Goal: Obtain resource: Download file/media

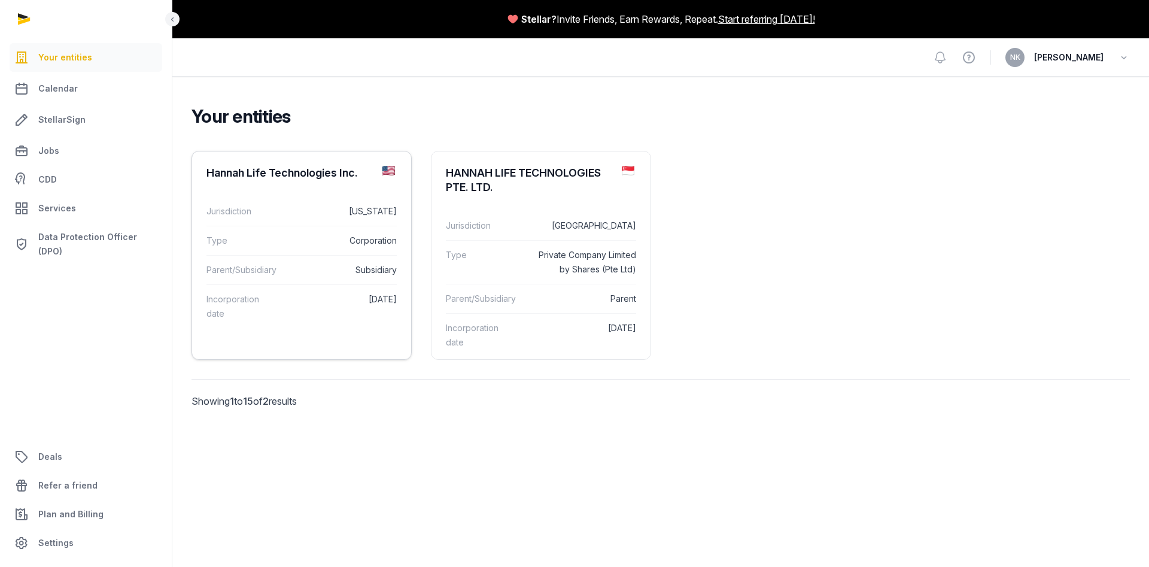
click at [358, 276] on dd "Subsidiary" at bounding box center [343, 270] width 108 height 14
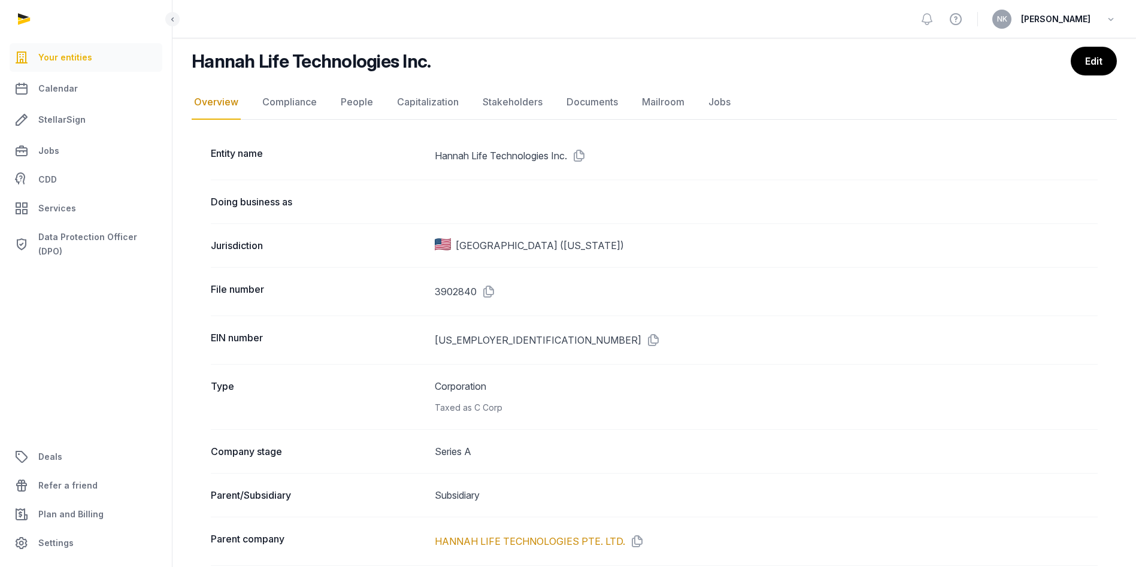
scroll to position [86, 0]
click at [641, 335] on icon at bounding box center [650, 339] width 19 height 19
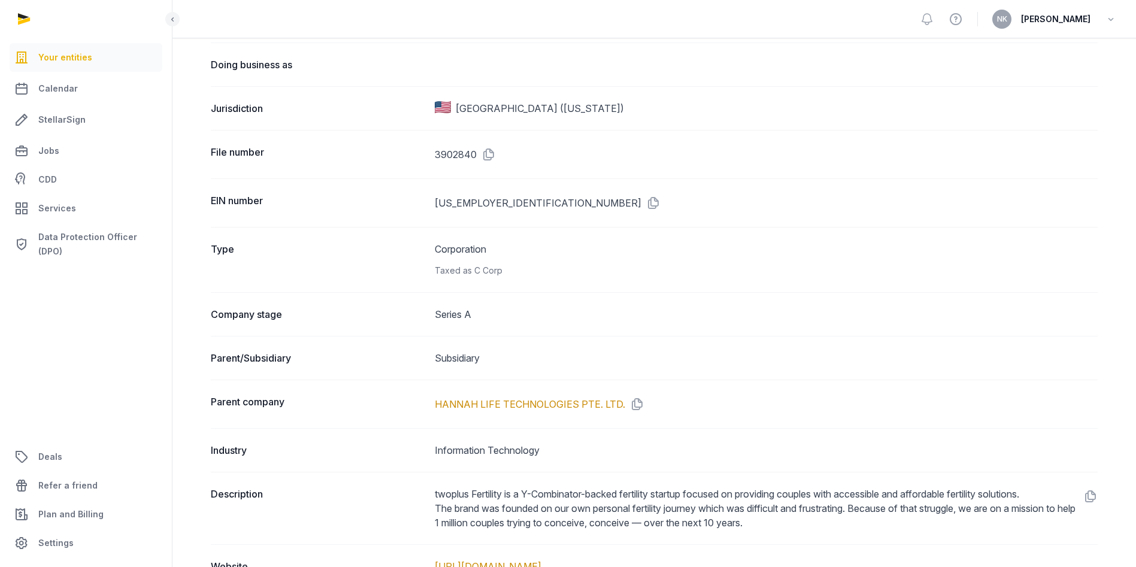
scroll to position [227, 0]
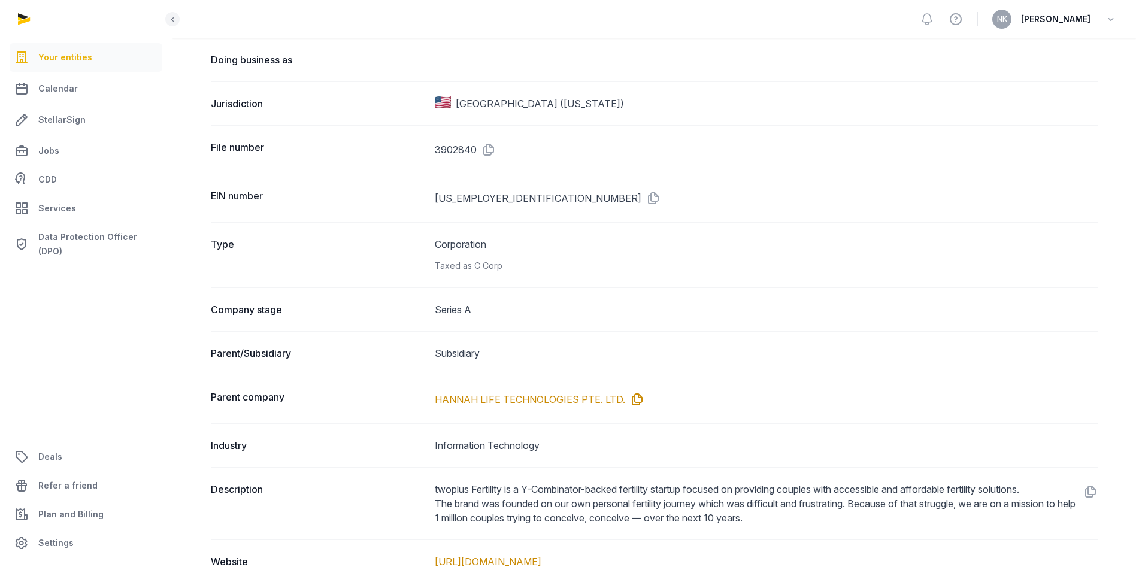
click at [633, 403] on icon at bounding box center [634, 399] width 19 height 19
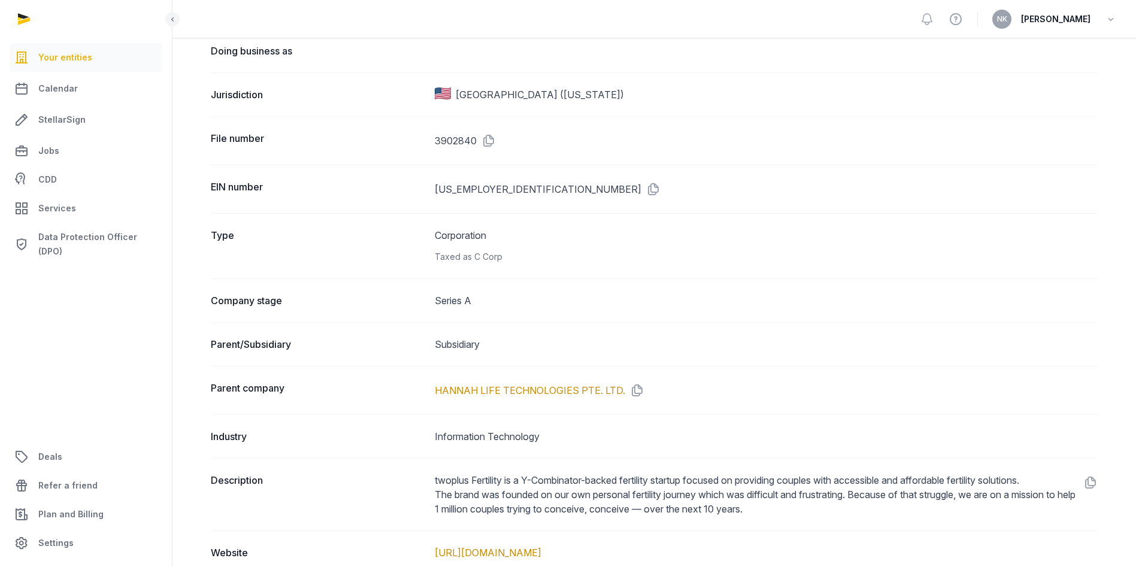
scroll to position [0, 0]
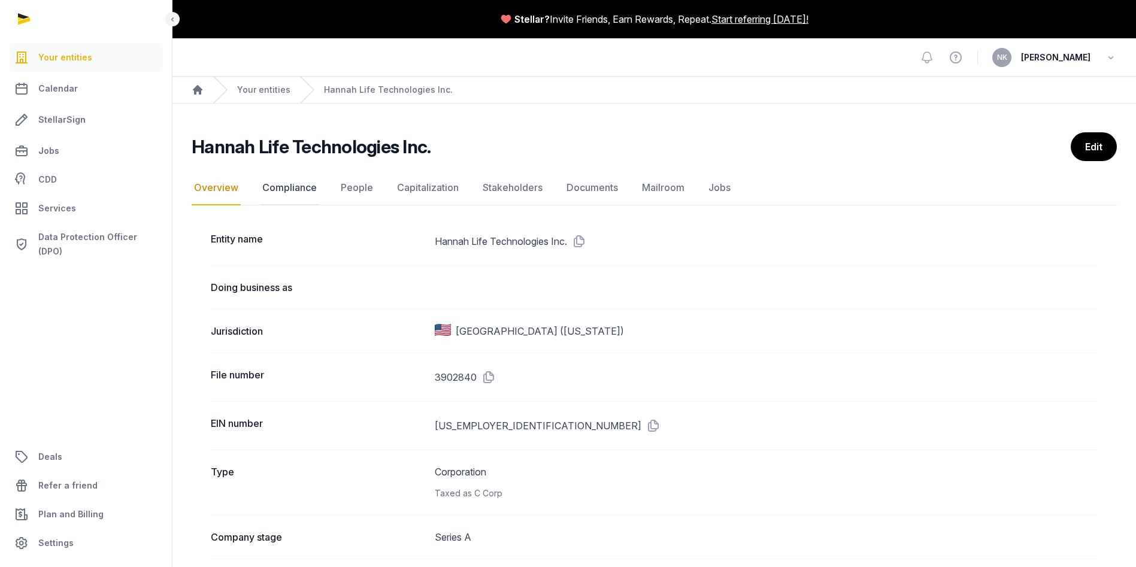
click at [293, 190] on link "Compliance" at bounding box center [289, 188] width 59 height 35
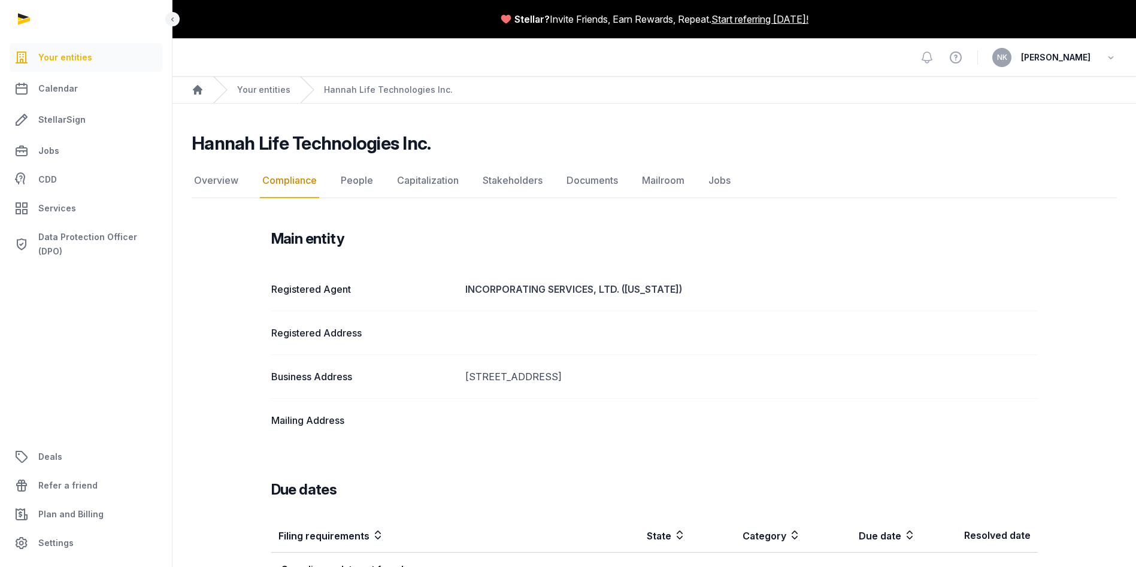
scroll to position [43, 0]
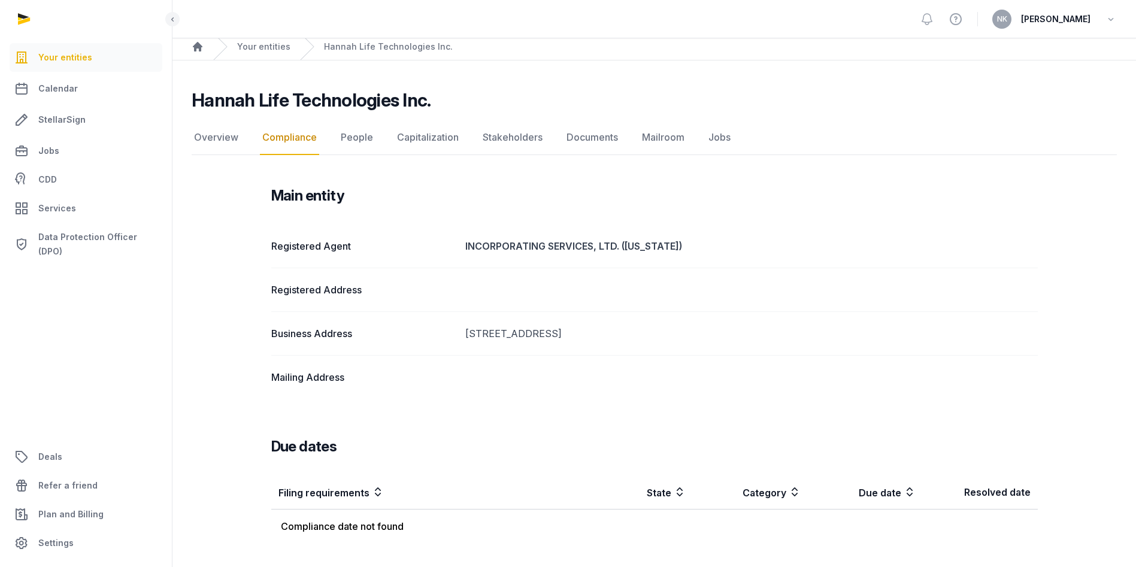
drag, startPoint x: 461, startPoint y: 332, endPoint x: 724, endPoint y: 335, distance: 262.8
click at [724, 355] on div "Business Address [STREET_ADDRESS]" at bounding box center [654, 377] width 766 height 44
copy dd "[STREET_ADDRESS]"
click at [594, 123] on link "Documents" at bounding box center [592, 137] width 56 height 35
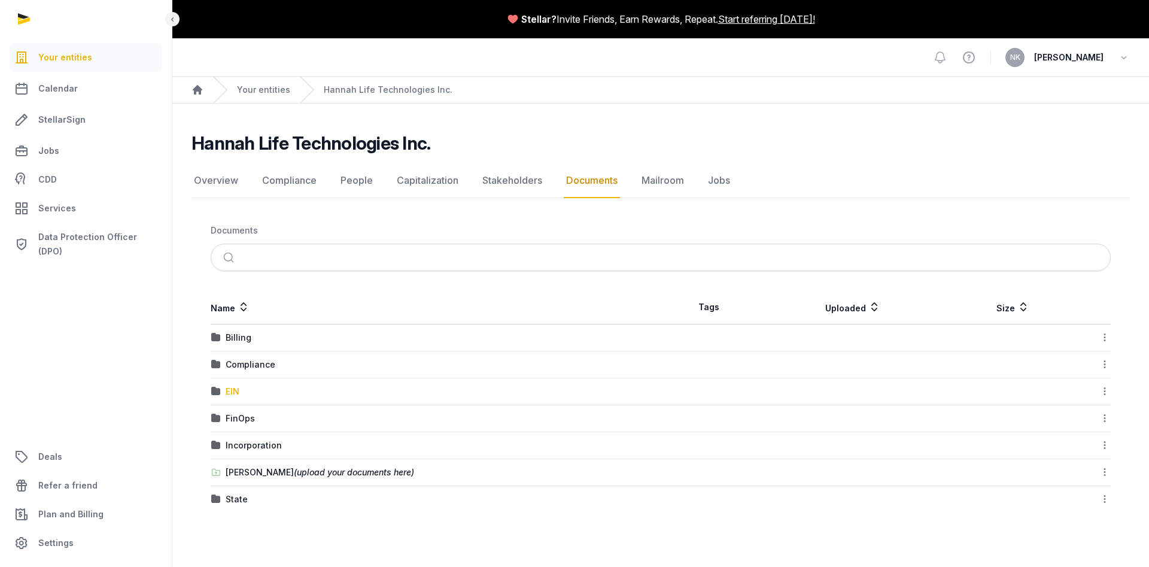
click at [231, 389] on div "EIN" at bounding box center [233, 392] width 14 height 12
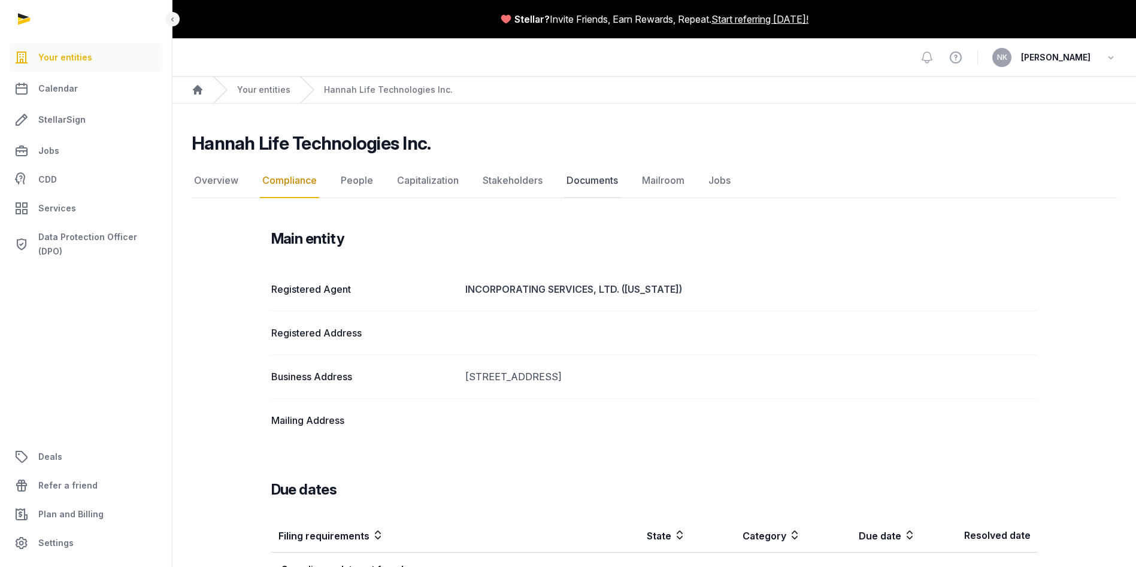
click at [585, 181] on link "Documents" at bounding box center [592, 180] width 56 height 35
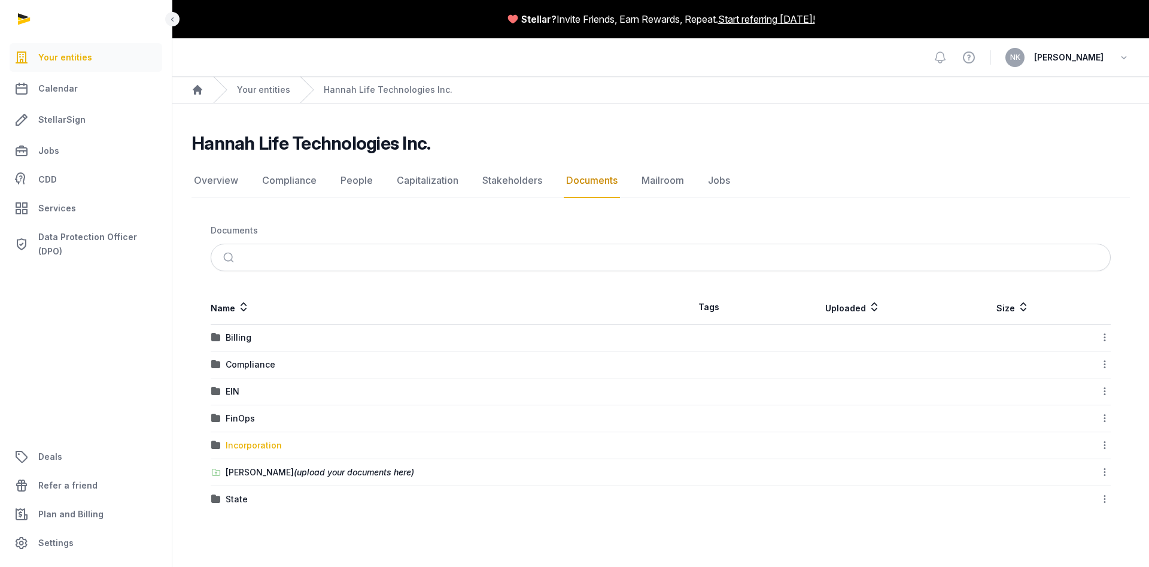
click at [259, 444] on div "Incorporation" at bounding box center [254, 445] width 56 height 12
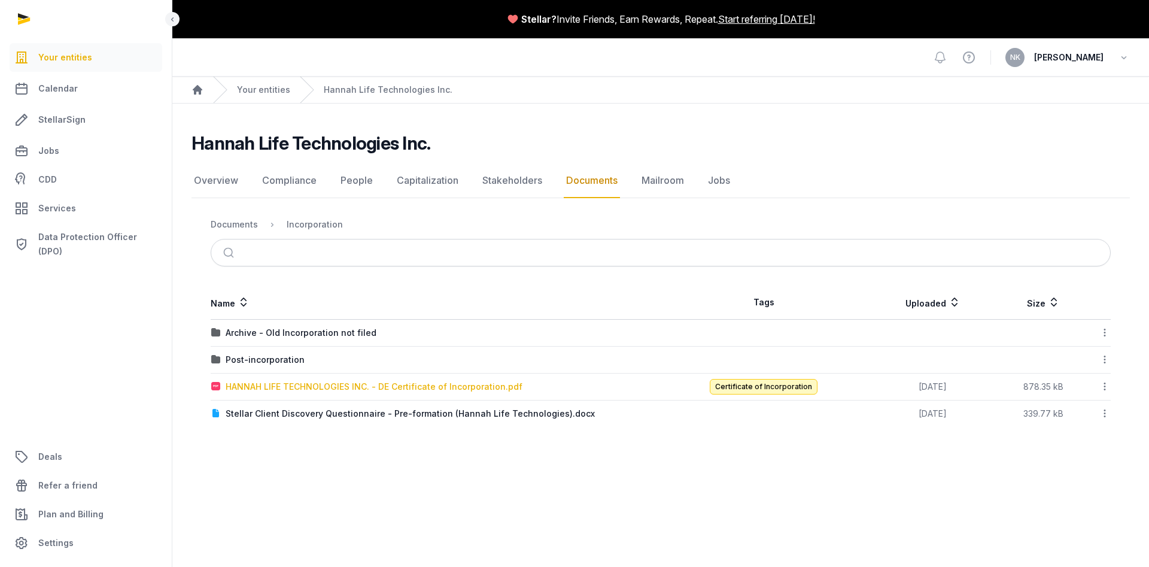
click at [305, 388] on div "HANNAH LIFE TECHNOLOGIES INC. - DE Certificate of Incorporation.pdf" at bounding box center [374, 387] width 297 height 12
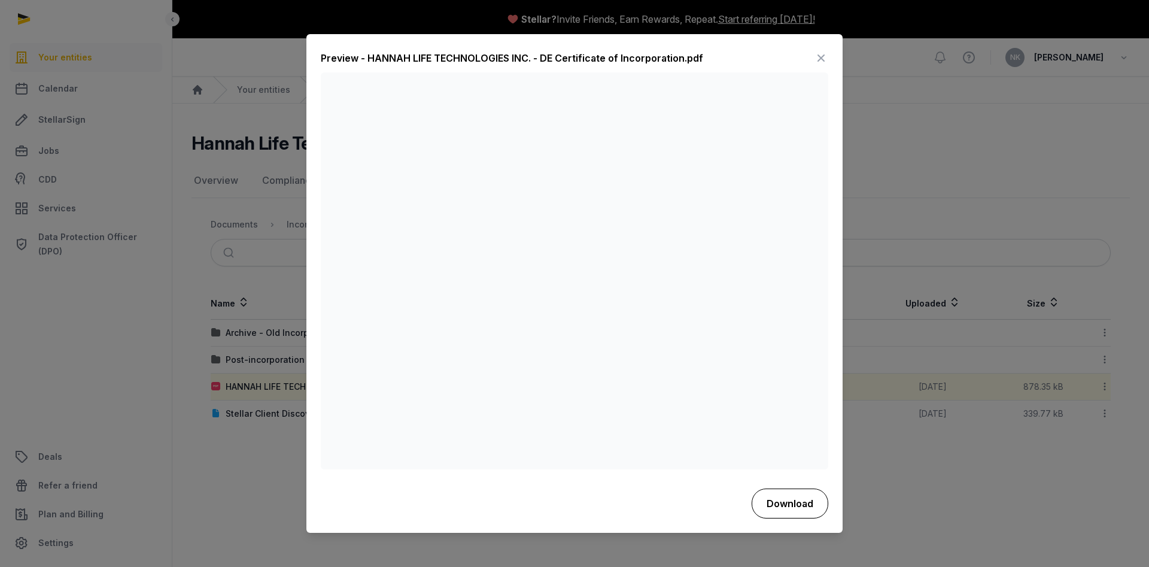
click at [782, 497] on button "Download" at bounding box center [790, 503] width 77 height 30
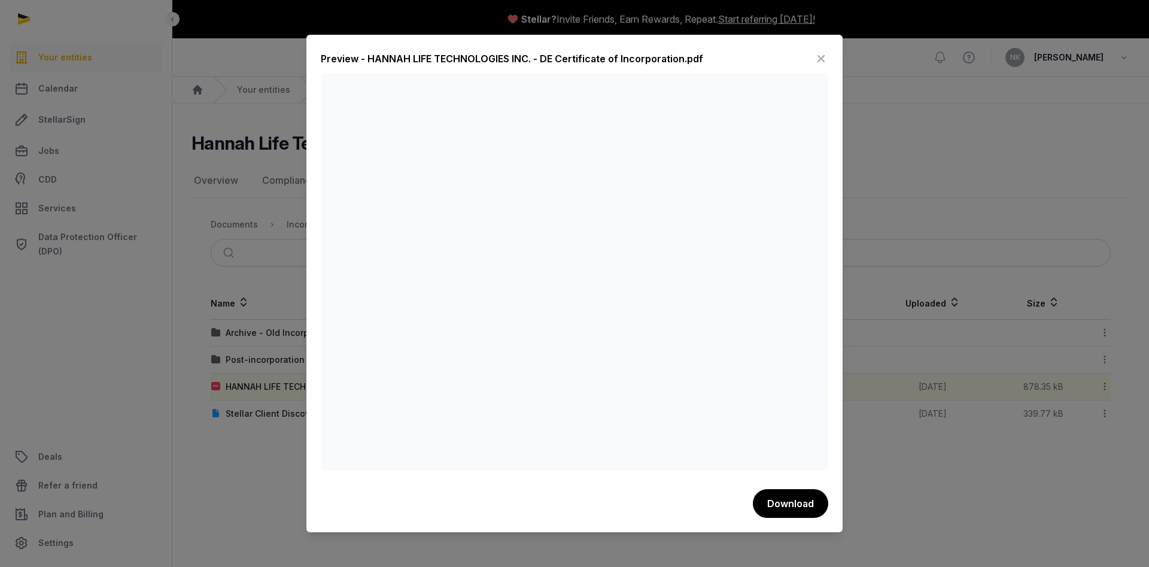
click at [679, 53] on div "Preview - HANNAH LIFE TECHNOLOGIES INC. - DE Certificate of Incorporation.pdf" at bounding box center [512, 58] width 383 height 14
click at [828, 54] on icon at bounding box center [821, 58] width 14 height 19
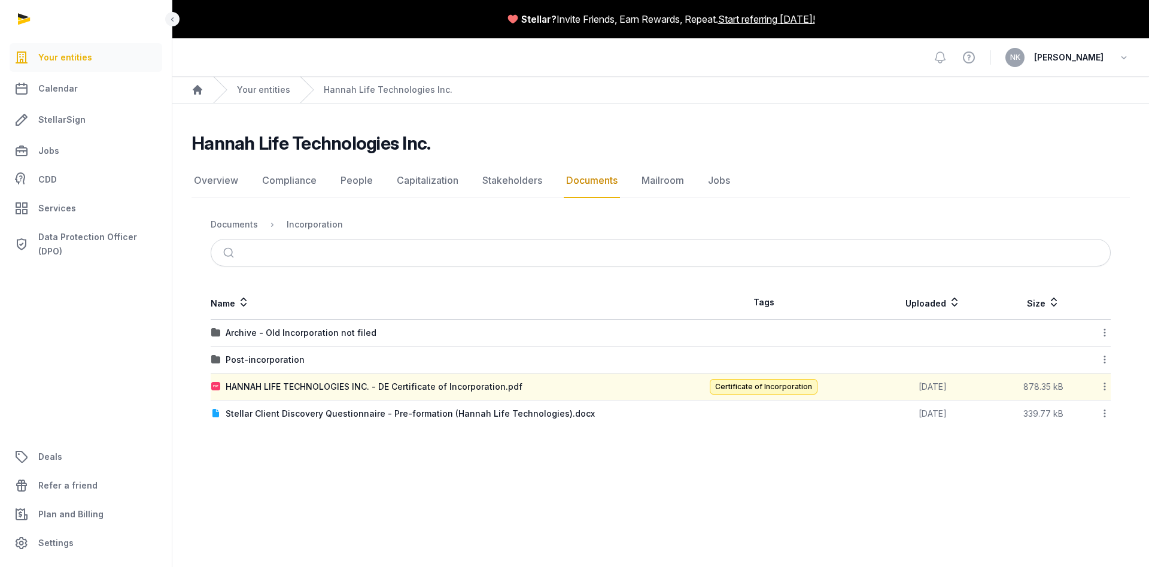
click at [193, 199] on div "Hannah Life Technologies Inc. Documents Overview Compliance People Capitalizati…" at bounding box center [660, 279] width 977 height 295
click at [209, 190] on link "Overview" at bounding box center [216, 180] width 49 height 35
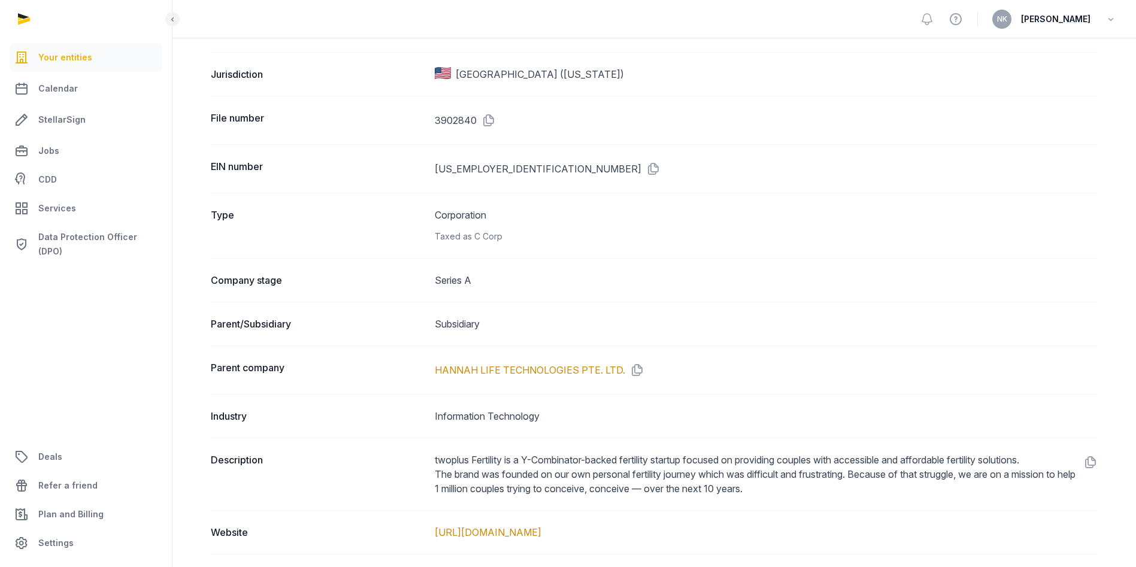
scroll to position [260, 0]
